Goal: Find specific page/section

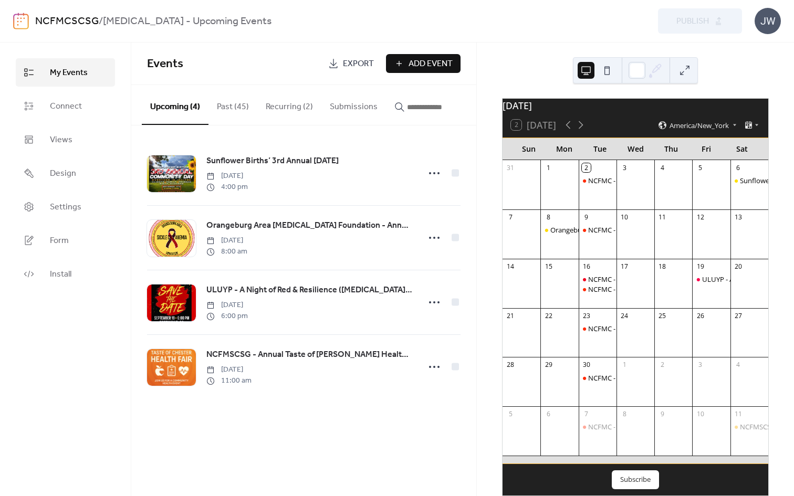
click at [65, 22] on link "NCFMCSCSG" at bounding box center [67, 22] width 64 height 20
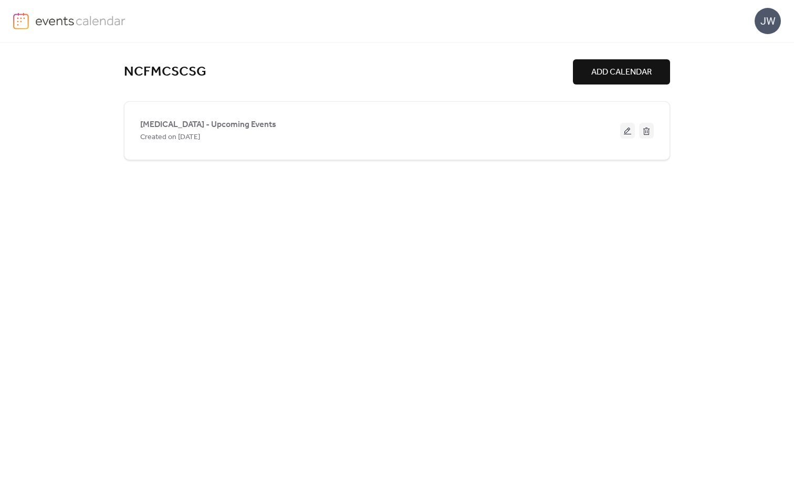
click at [49, 22] on img at bounding box center [80, 21] width 91 height 16
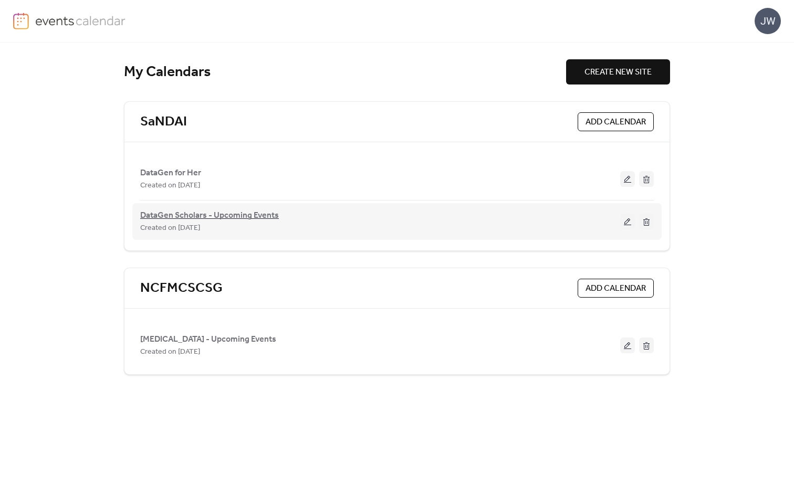
click at [182, 212] on span "DataGen Scholars - Upcoming Events" at bounding box center [209, 216] width 139 height 13
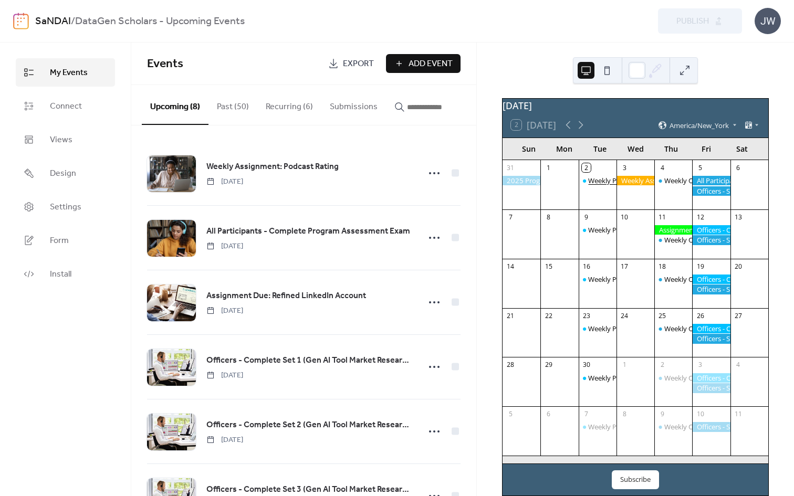
click at [602, 184] on div "Weekly Program Meetings" at bounding box center [629, 180] width 82 height 9
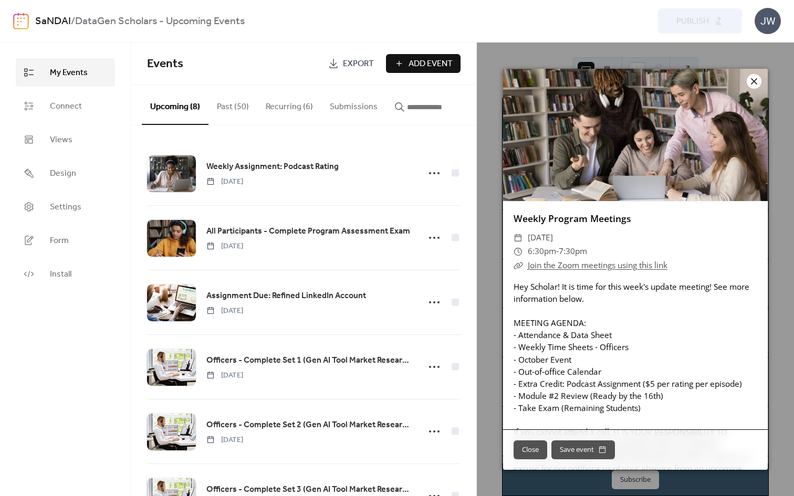
click at [751, 82] on icon at bounding box center [754, 81] width 13 height 13
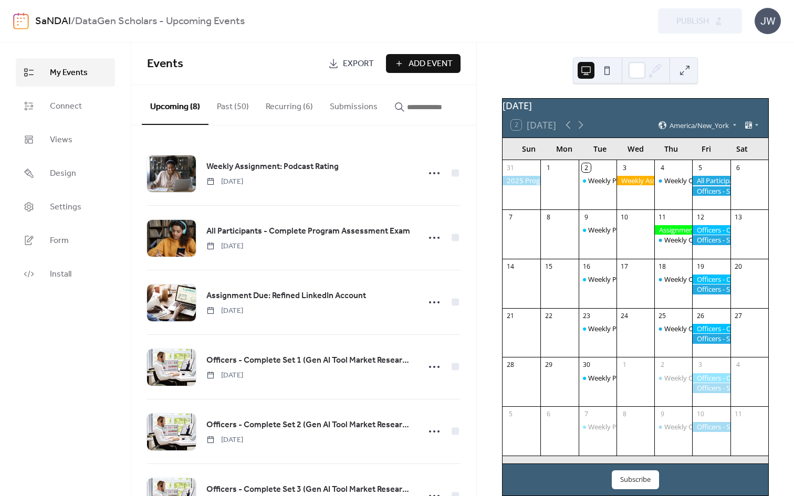
click at [677, 64] on button at bounding box center [684, 70] width 17 height 17
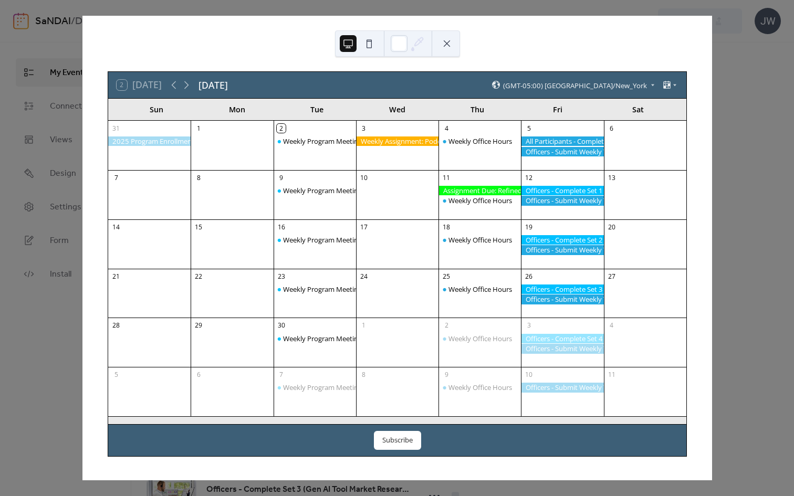
click at [452, 46] on button at bounding box center [446, 43] width 17 height 17
